Goal: Information Seeking & Learning: Learn about a topic

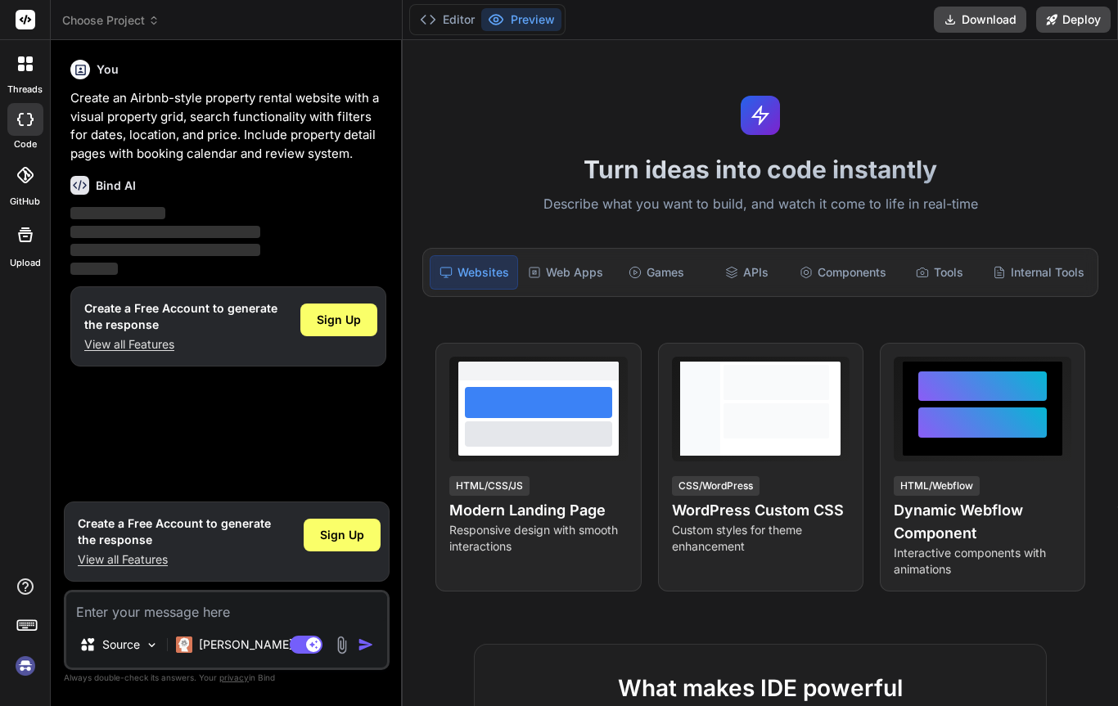
scroll to position [0, 1]
click at [3, 40] on div "threads" at bounding box center [25, 68] width 50 height 56
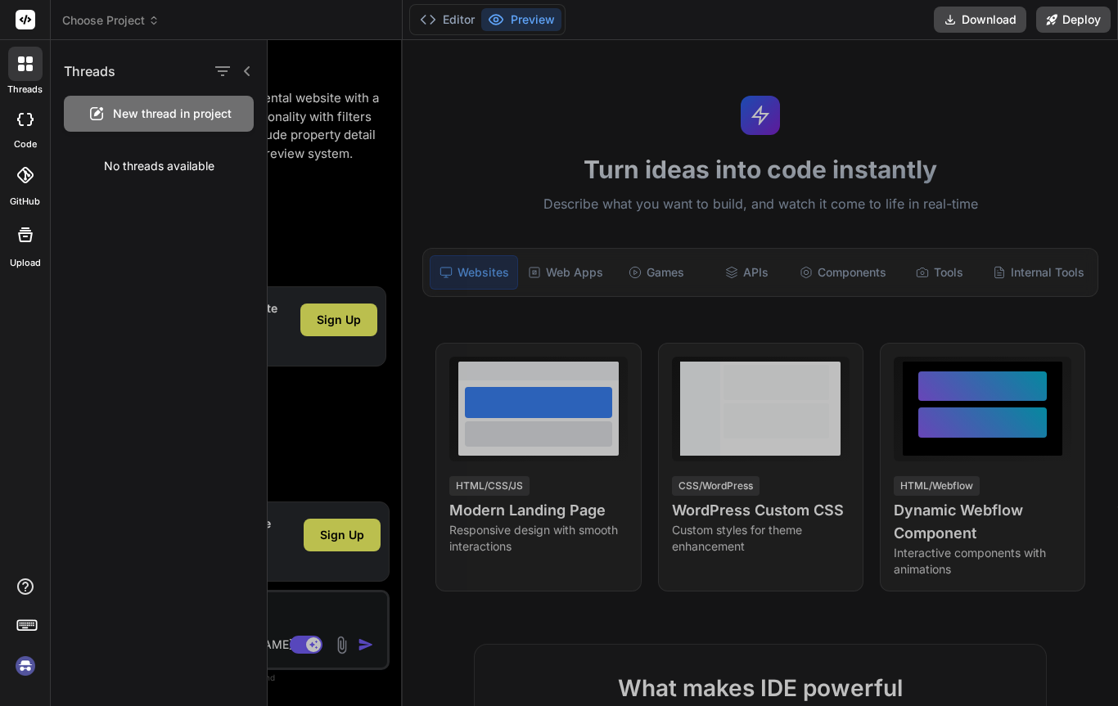
click at [26, 113] on icon at bounding box center [25, 119] width 16 height 13
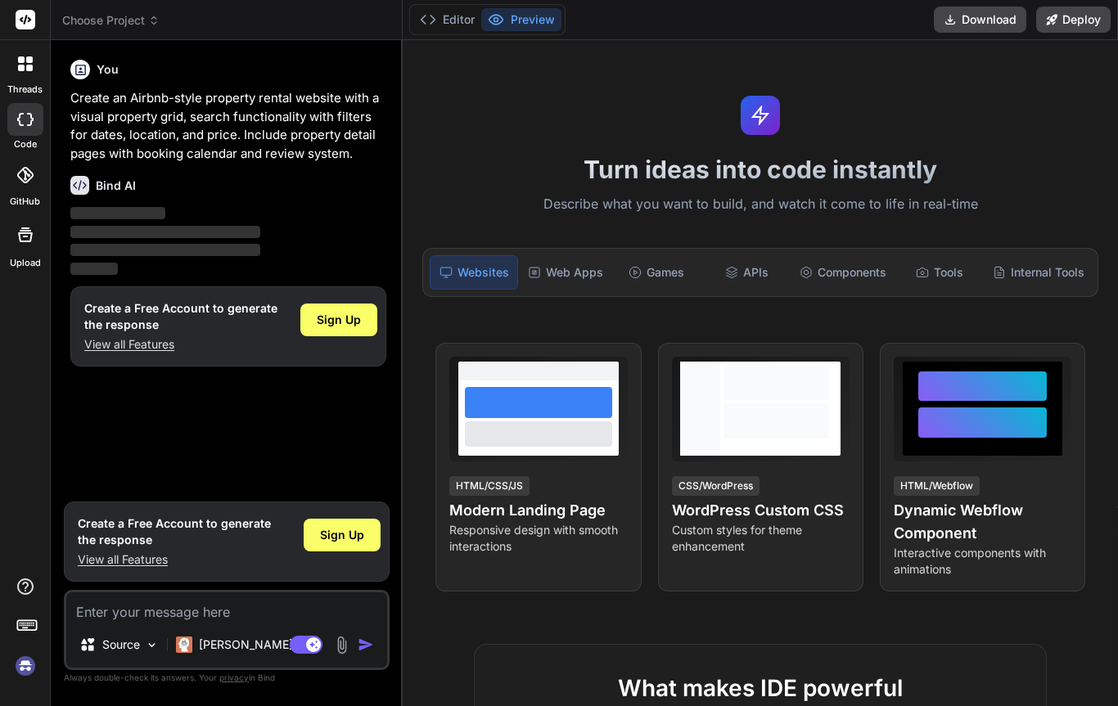
click at [27, 185] on div at bounding box center [25, 175] width 36 height 36
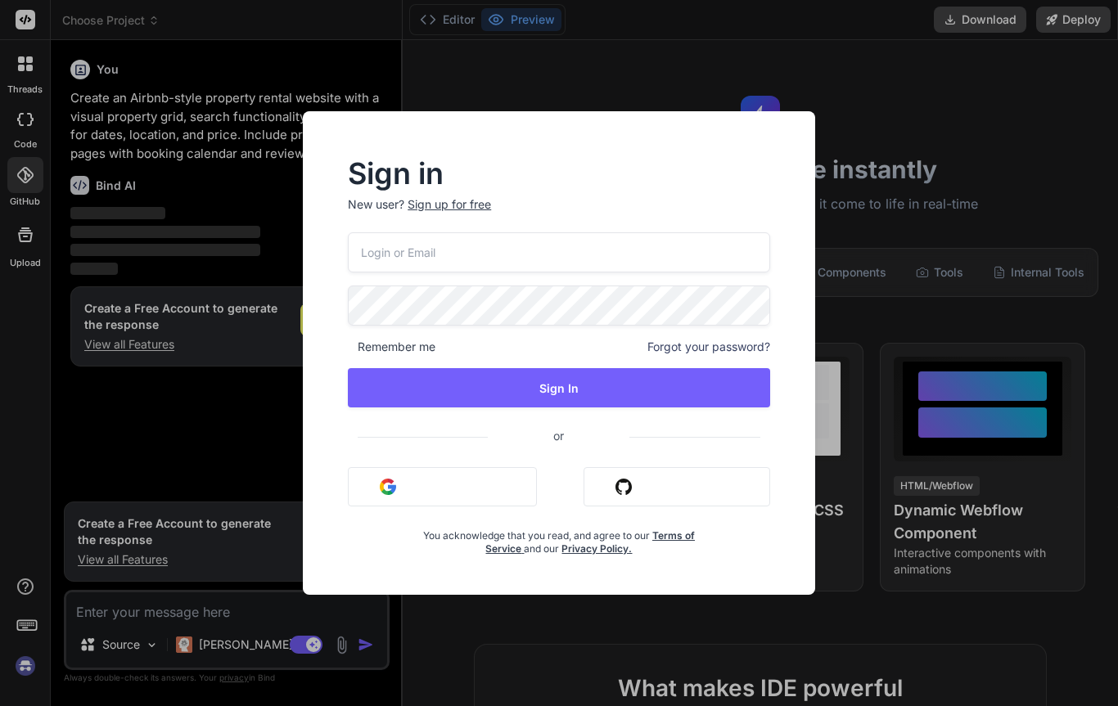
click at [45, 232] on div "Sign in New user? Sign up for free Remember me Forgot your password? Sign In or…" at bounding box center [559, 353] width 1118 height 706
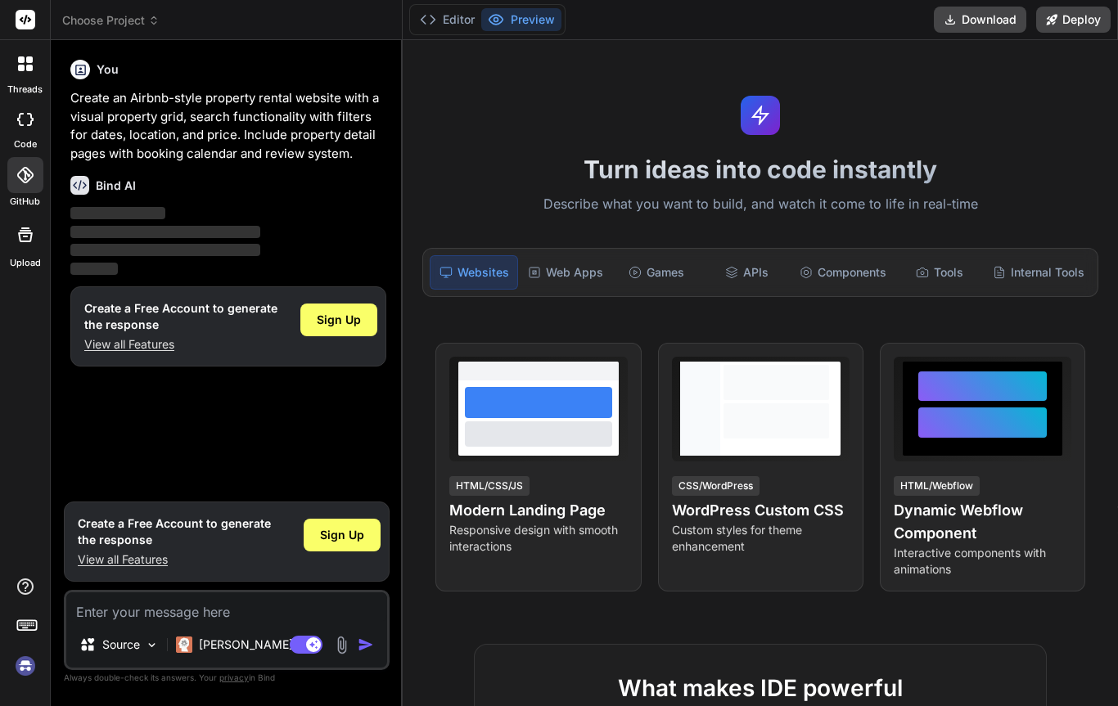
click at [29, 246] on div at bounding box center [25, 234] width 39 height 39
click at [24, 130] on div at bounding box center [25, 119] width 36 height 33
type textarea "x"
click at [582, 255] on div "Web Apps" at bounding box center [565, 272] width 88 height 34
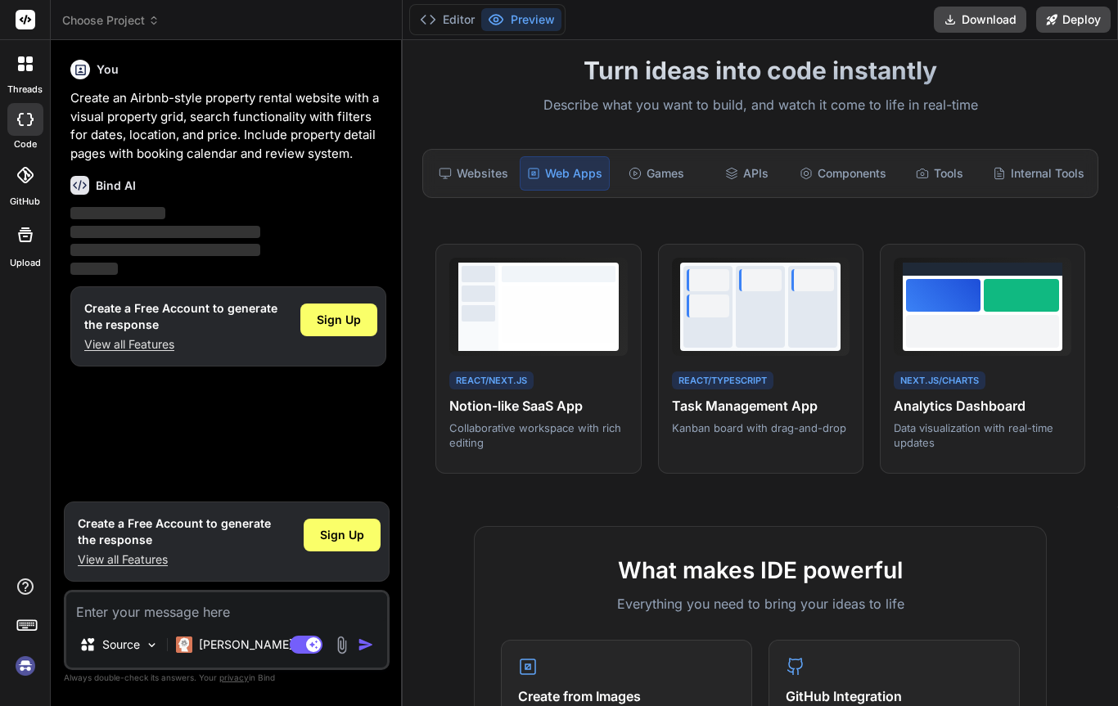
scroll to position [0, 0]
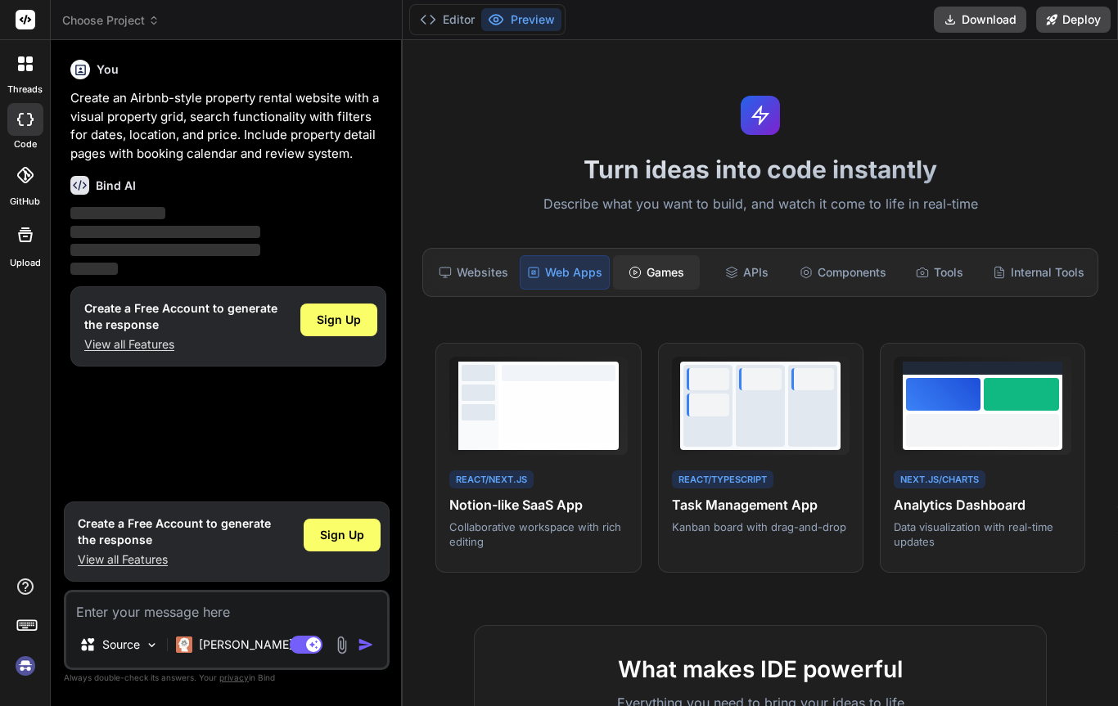
click at [658, 255] on div "Games" at bounding box center [656, 272] width 87 height 34
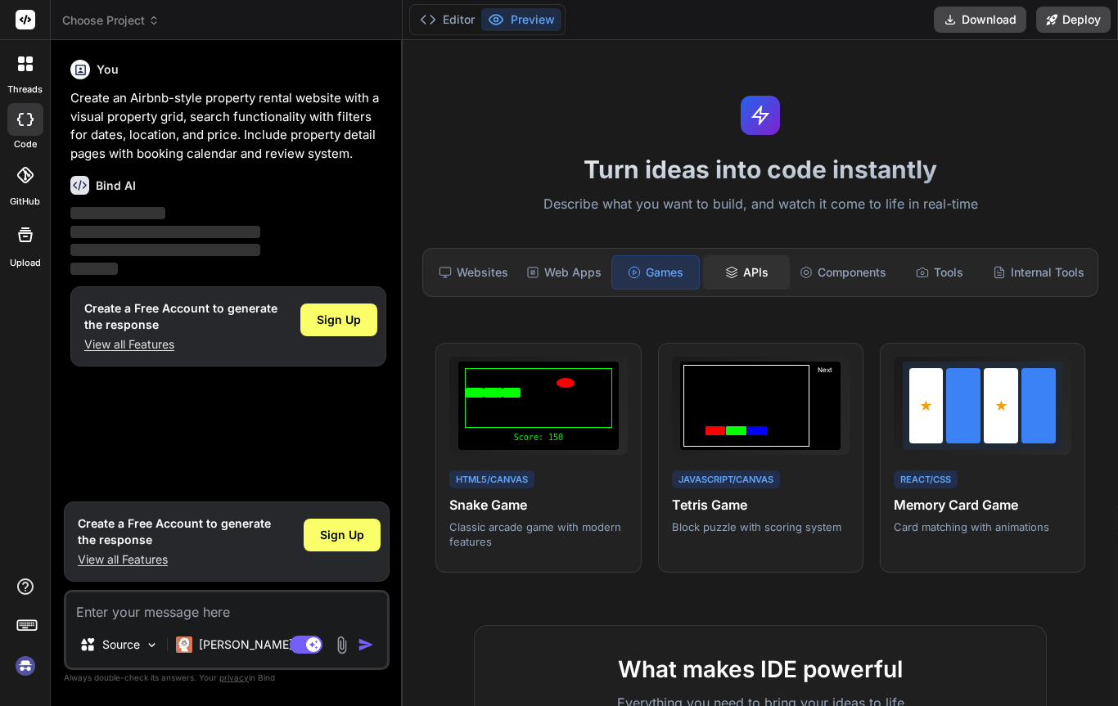
click at [763, 255] on div "APIs" at bounding box center [746, 272] width 87 height 34
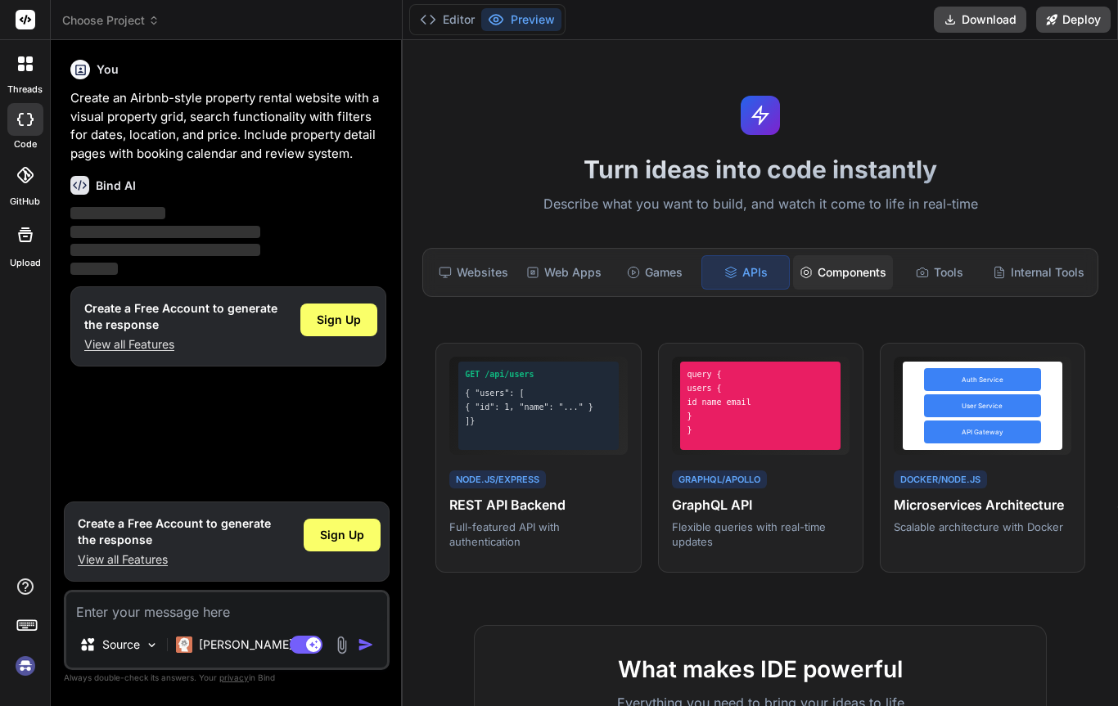
click at [850, 255] on div "Components" at bounding box center [843, 272] width 100 height 34
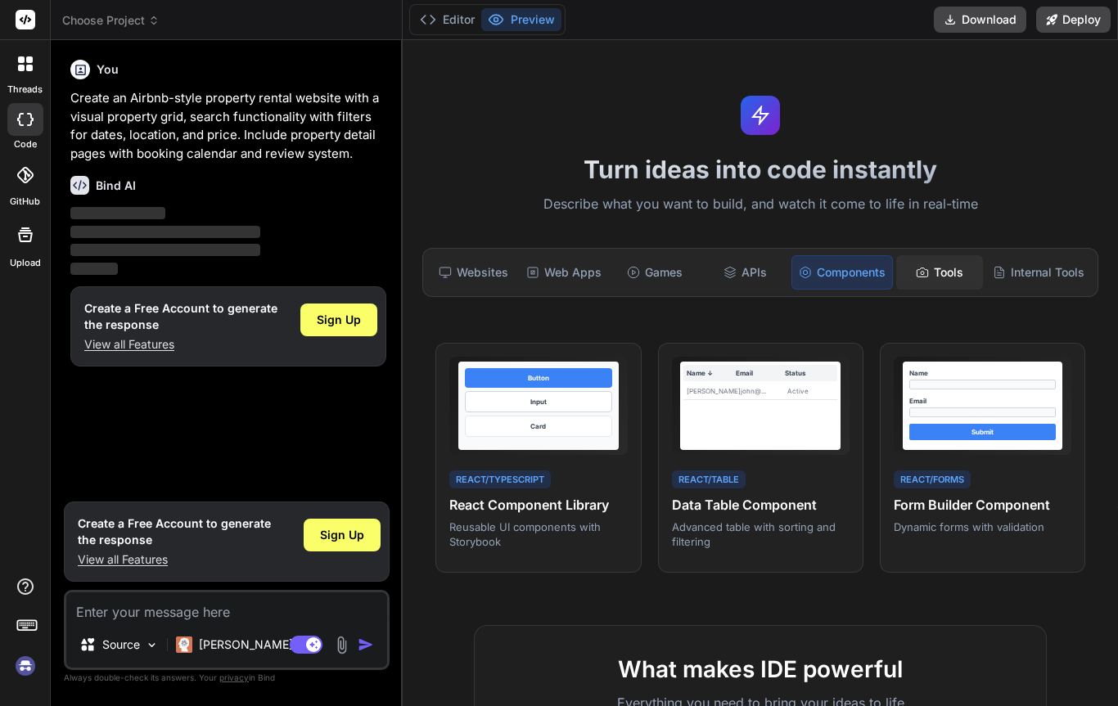
click at [944, 255] on div "Tools" at bounding box center [939, 272] width 87 height 34
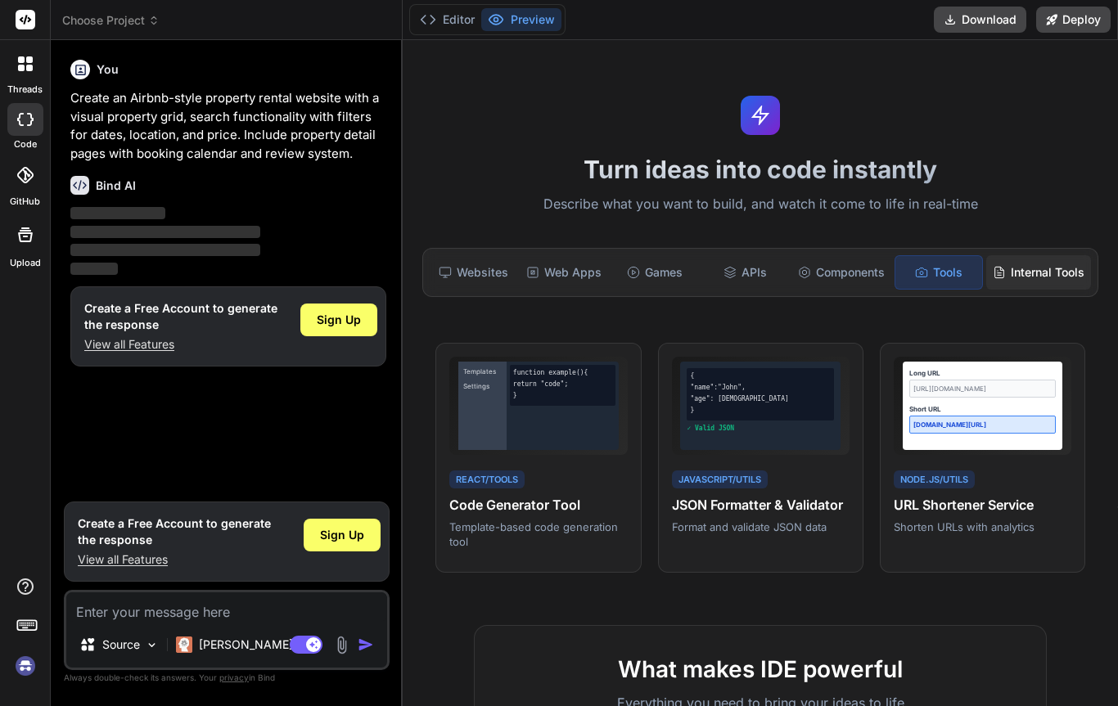
click at [1036, 255] on div "Internal Tools" at bounding box center [1038, 272] width 105 height 34
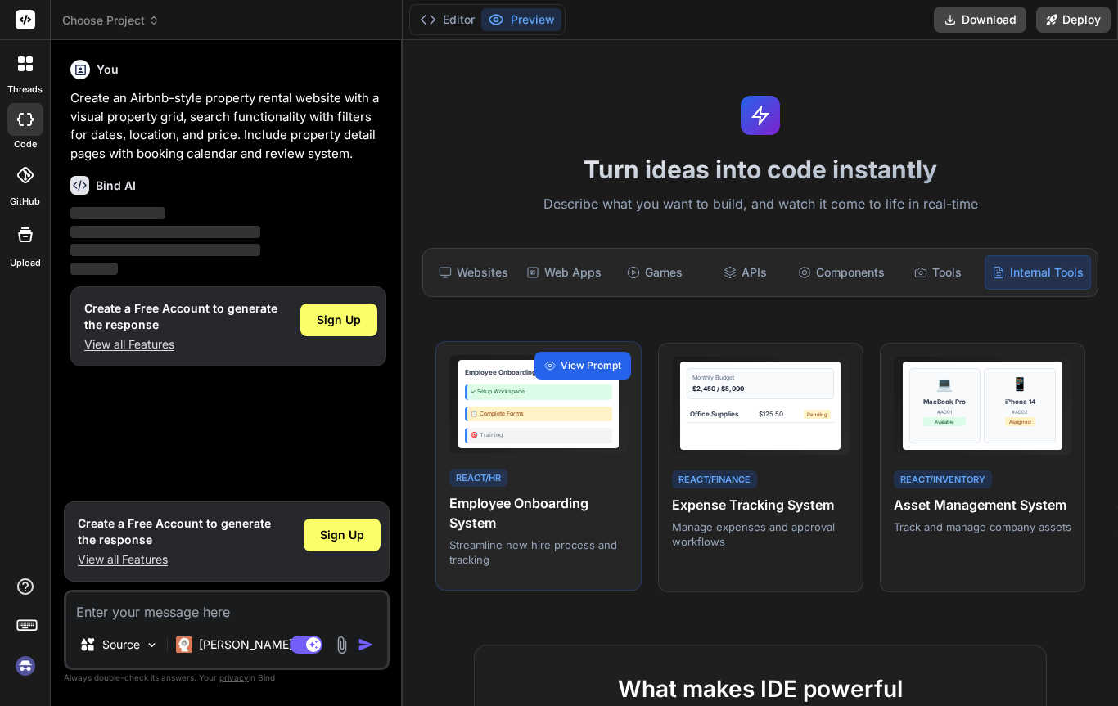
click at [596, 358] on span "View Prompt" at bounding box center [591, 365] width 61 height 15
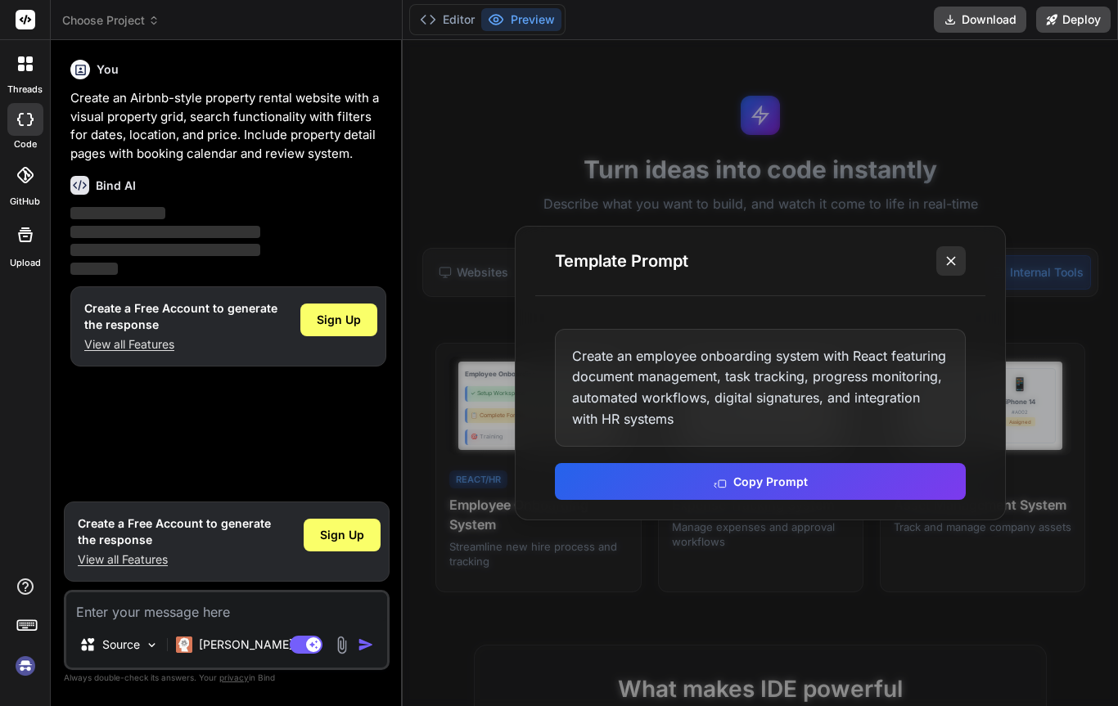
click at [956, 253] on icon at bounding box center [951, 261] width 16 height 16
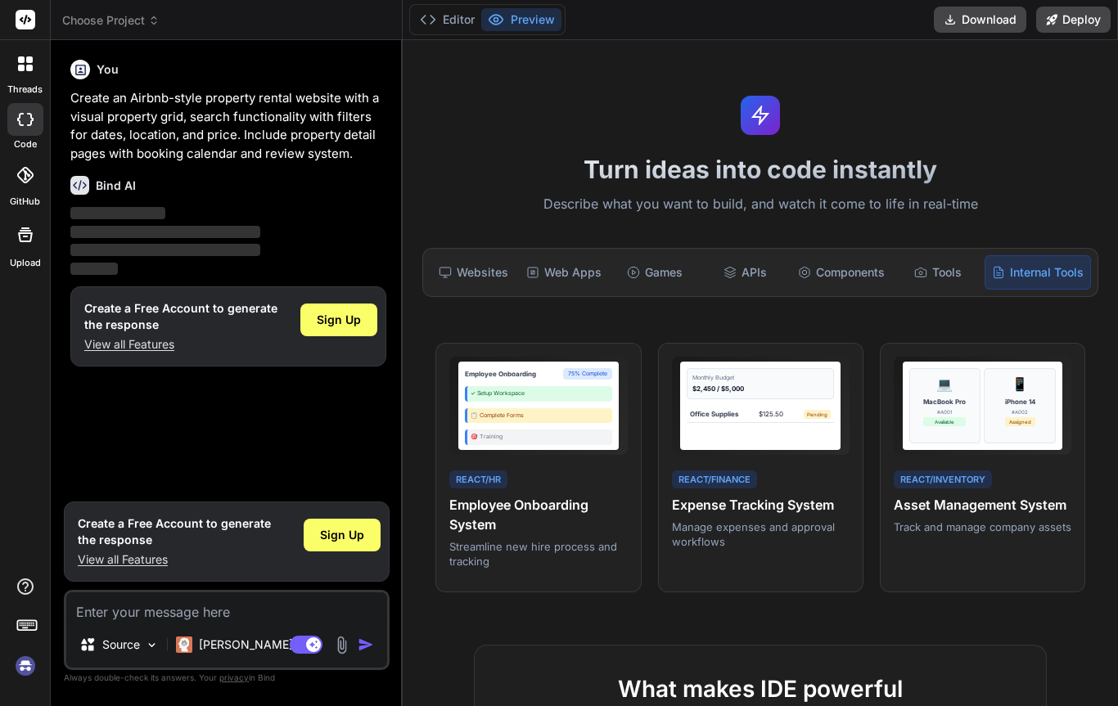
click at [146, 568] on p "View all Features" at bounding box center [174, 560] width 193 height 16
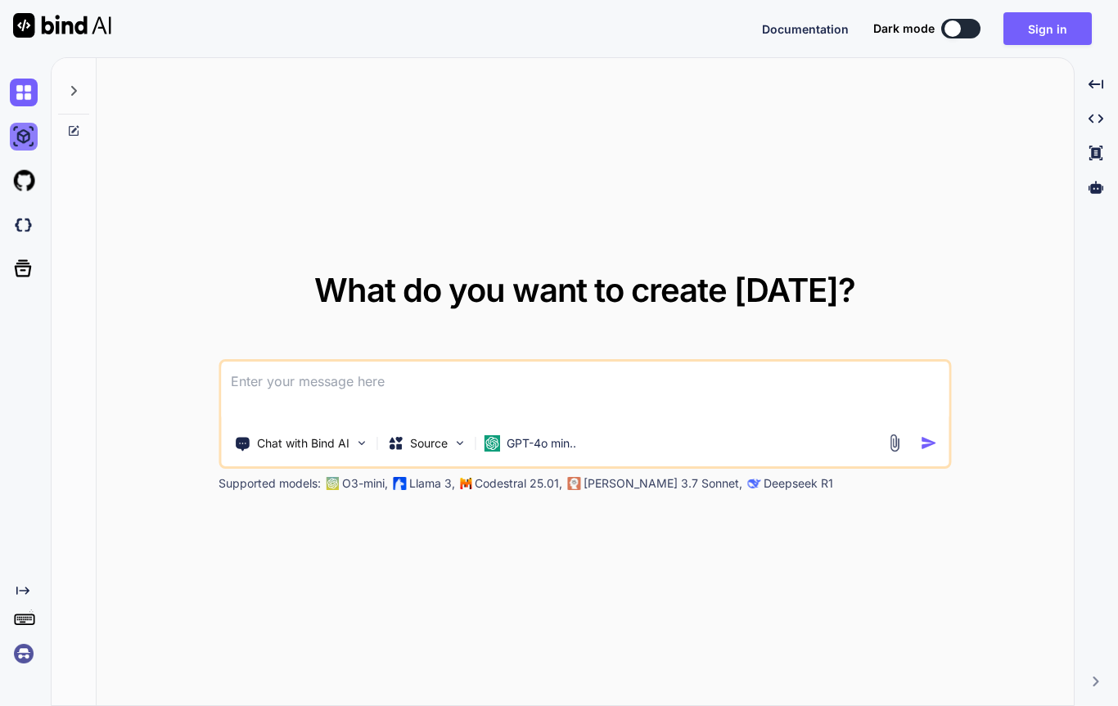
click at [34, 137] on img at bounding box center [24, 137] width 28 height 28
type textarea "x"
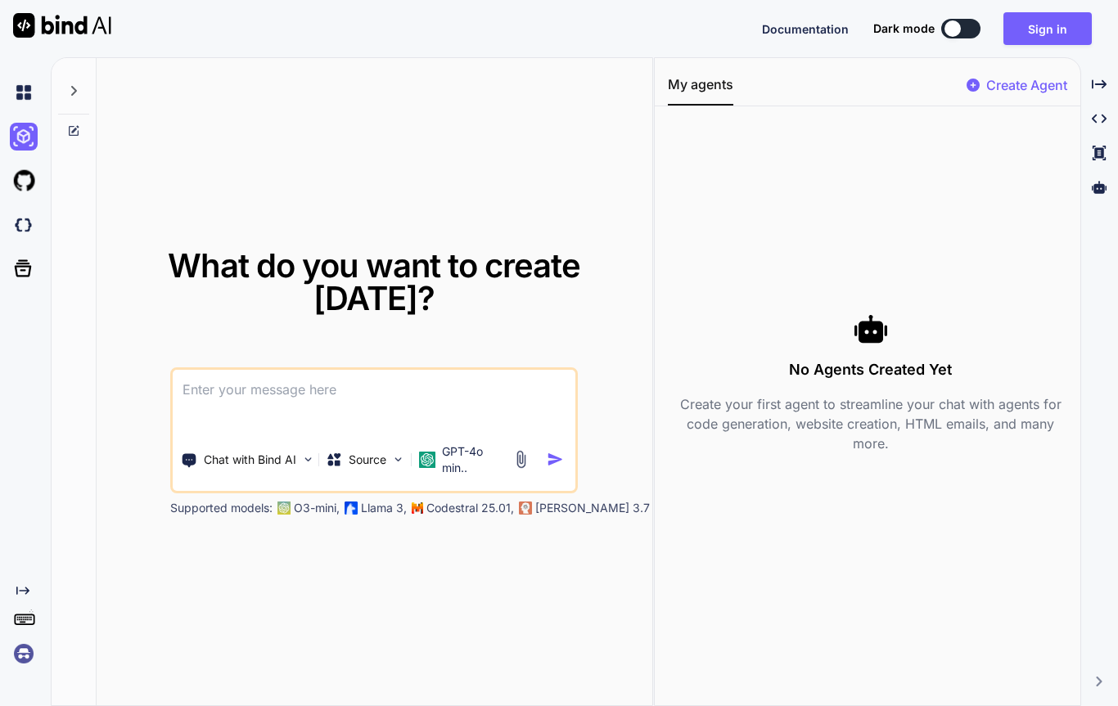
click at [266, 425] on textarea at bounding box center [374, 400] width 403 height 61
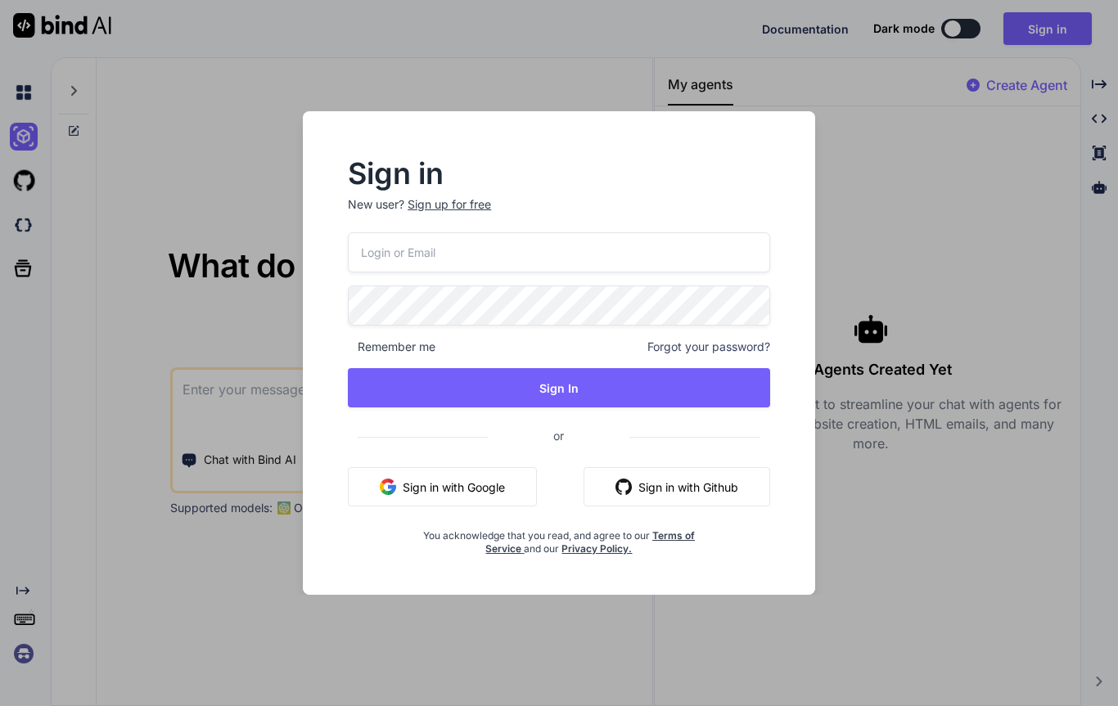
click at [909, 259] on div "Sign in New user? Sign up for free Remember me Forgot your password? Sign In or…" at bounding box center [559, 353] width 1118 height 706
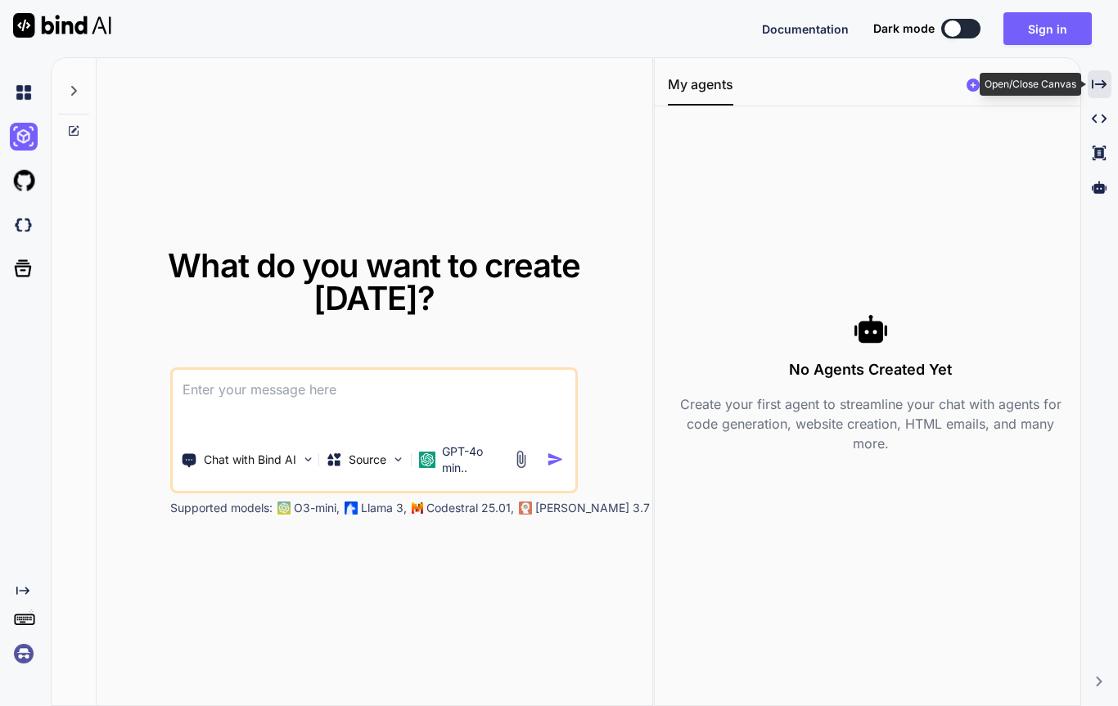
click at [1108, 86] on div "Created with Pixso." at bounding box center [1099, 84] width 24 height 28
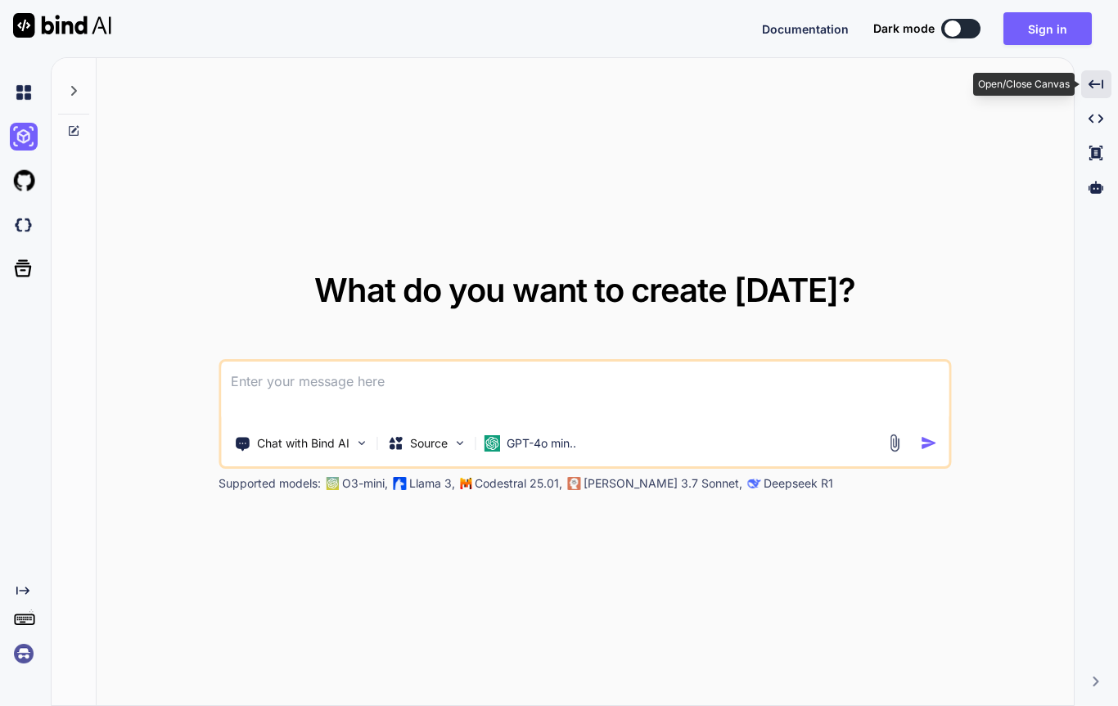
click at [1101, 88] on icon "Created with Pixso." at bounding box center [1095, 84] width 15 height 15
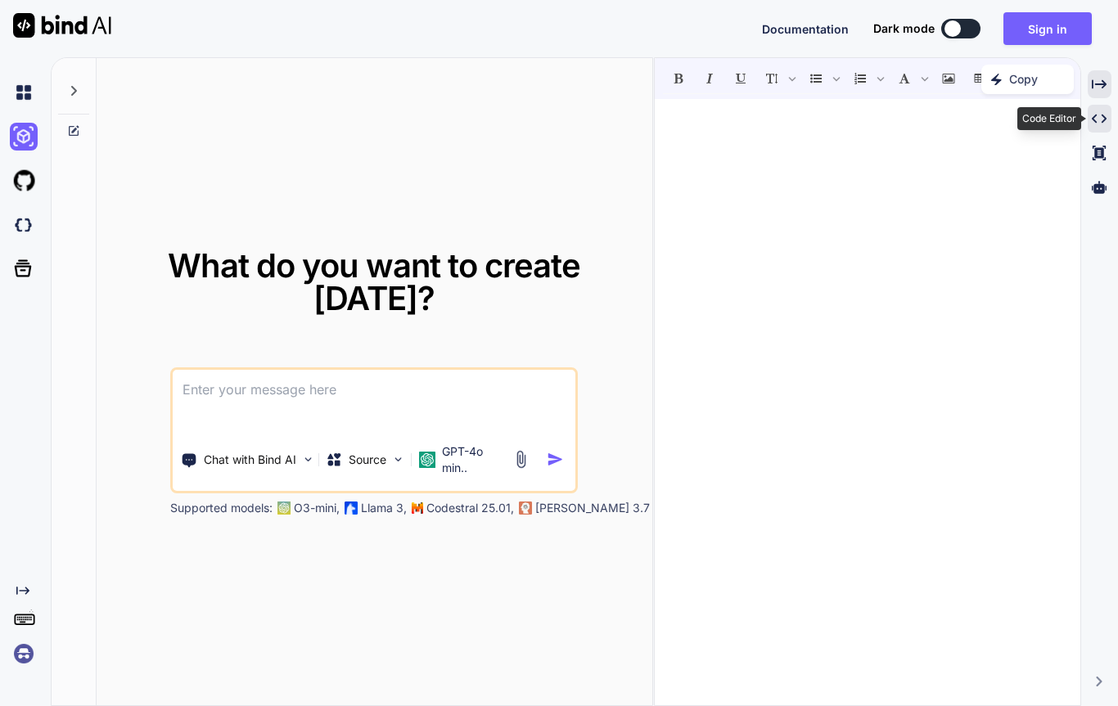
click at [1110, 125] on div "Created with Pixso." at bounding box center [1099, 119] width 24 height 28
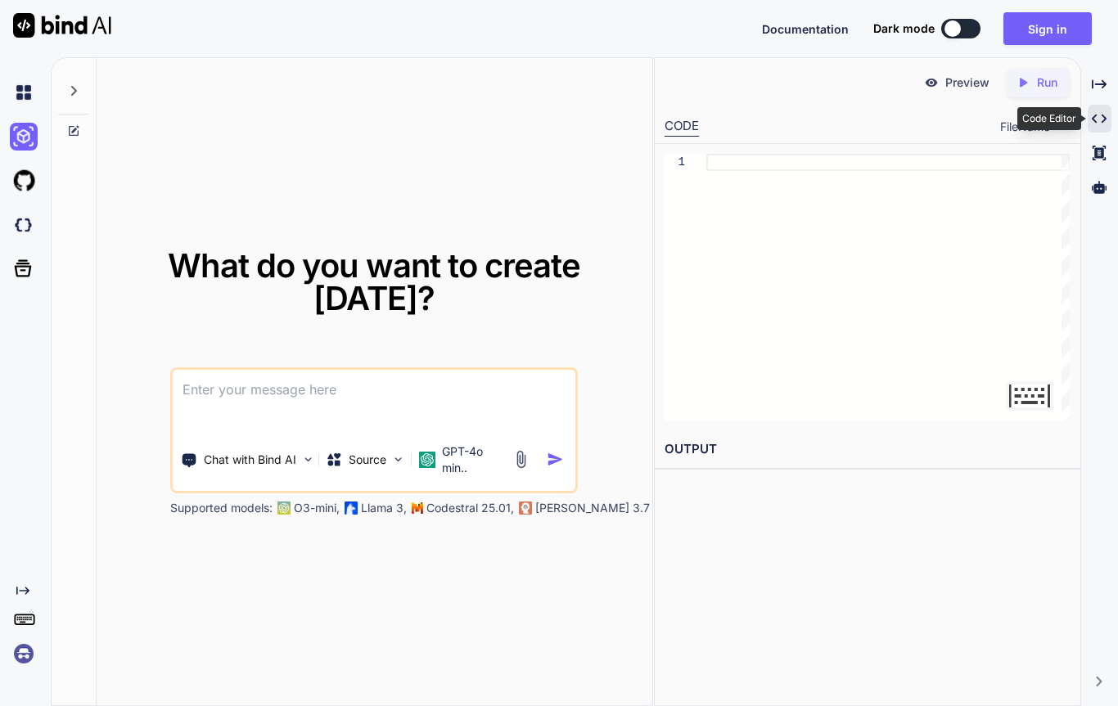
click at [1109, 124] on div "Created with Pixso." at bounding box center [1099, 119] width 24 height 28
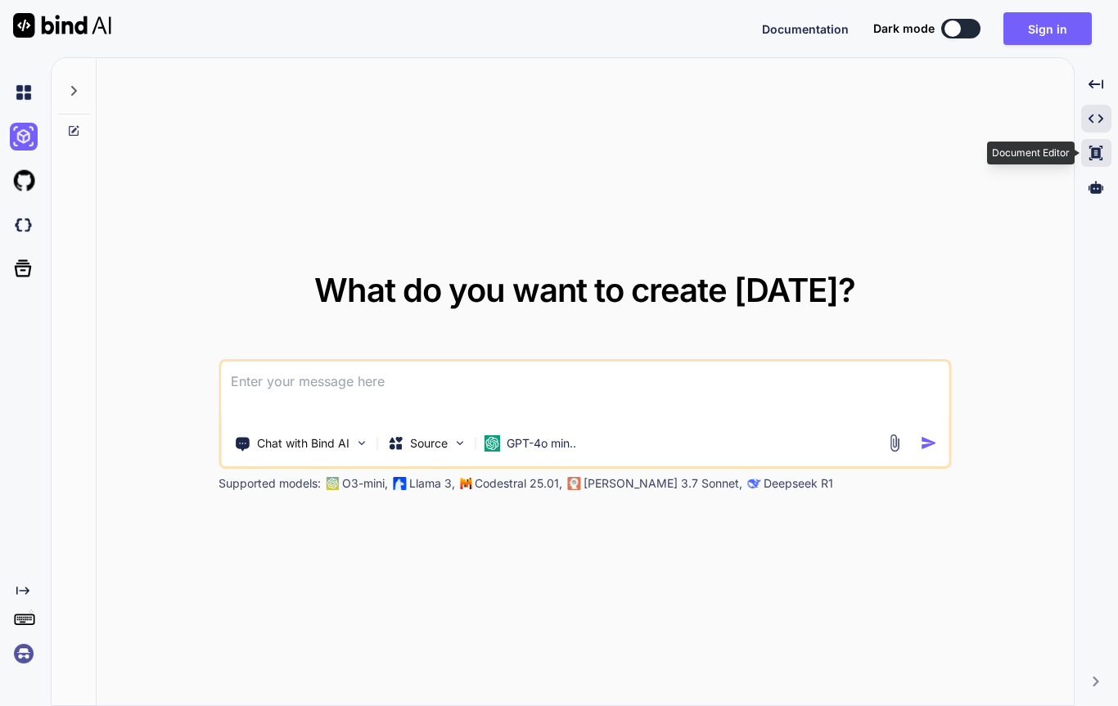
click at [1106, 165] on div "Created with Pixso." at bounding box center [1096, 153] width 31 height 28
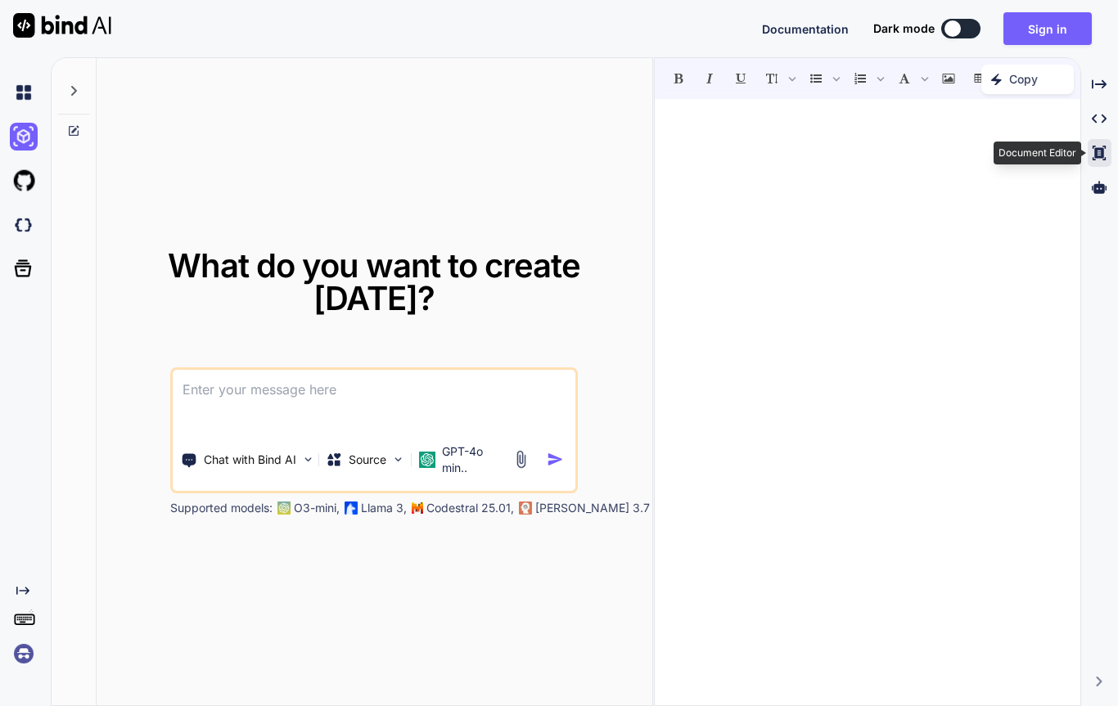
click at [1099, 157] on icon at bounding box center [1098, 153] width 13 height 15
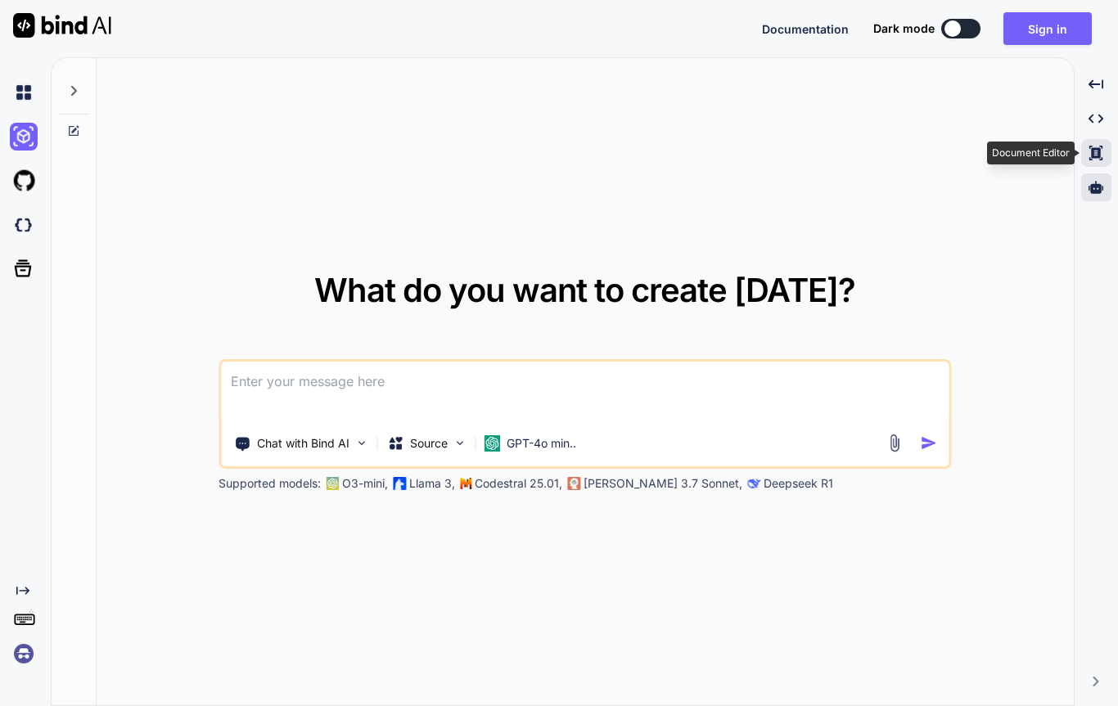
click at [1096, 194] on icon at bounding box center [1095, 187] width 15 height 15
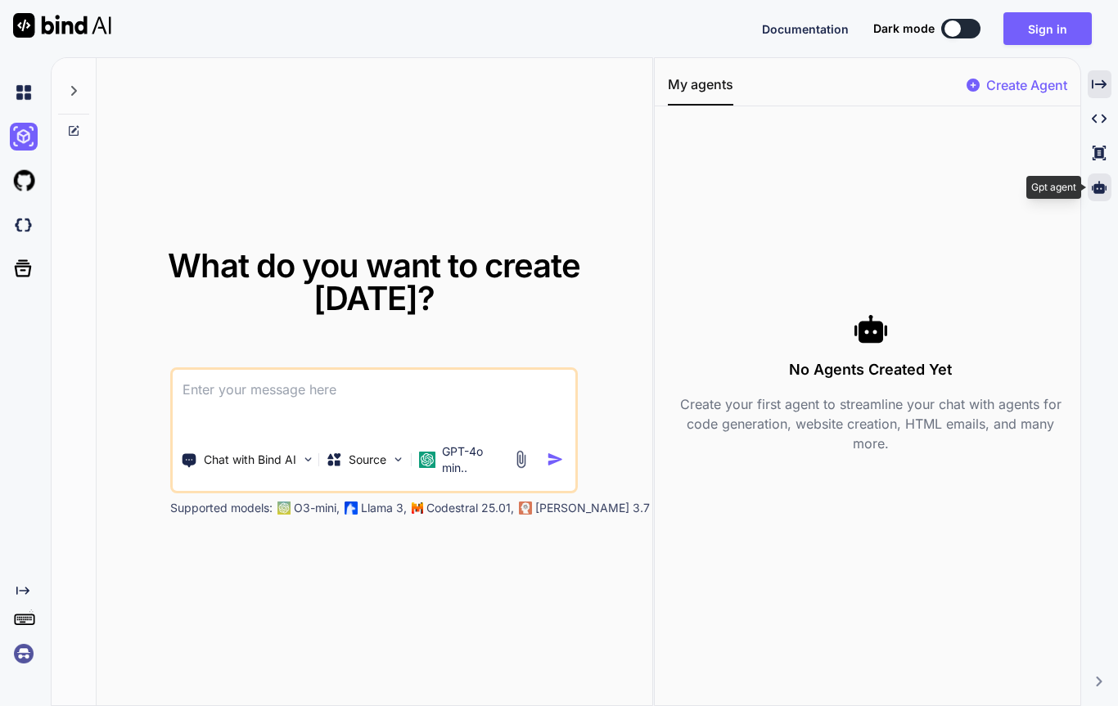
click at [1102, 91] on icon "Created with Pixso." at bounding box center [1099, 84] width 15 height 15
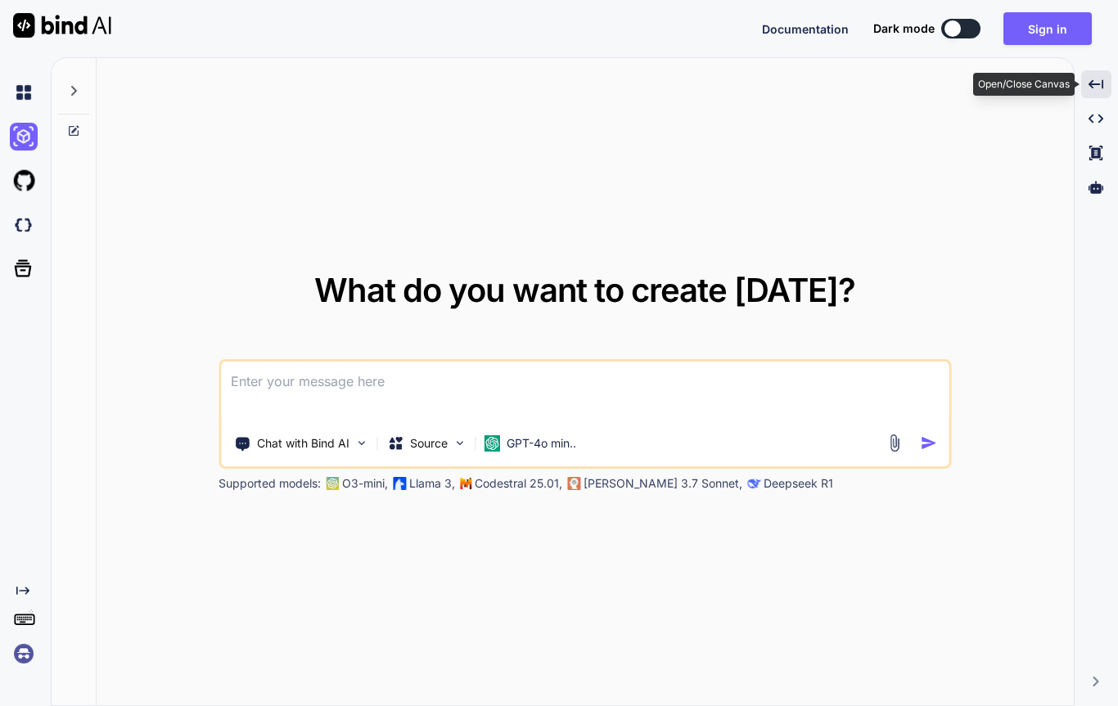
type textarea "x"
